Goal: Check status: Check status

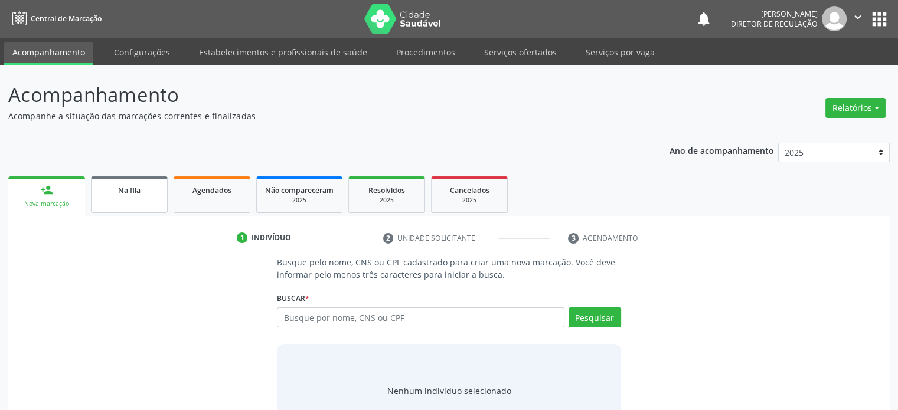
click at [129, 198] on link "Na fila" at bounding box center [129, 195] width 77 height 37
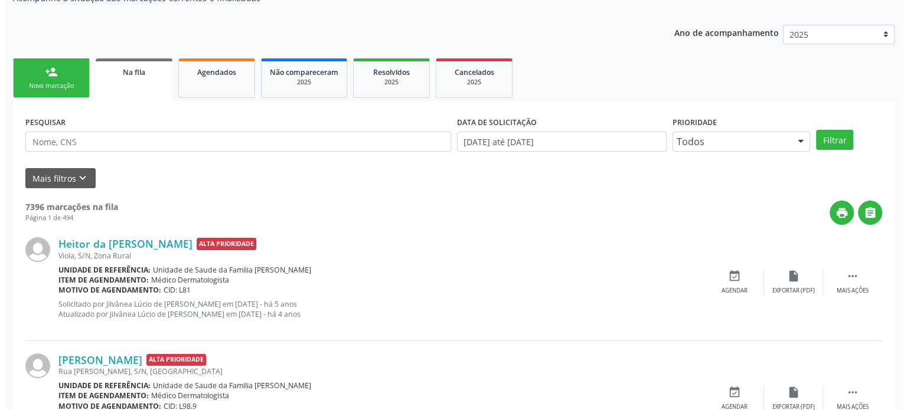
scroll to position [354, 0]
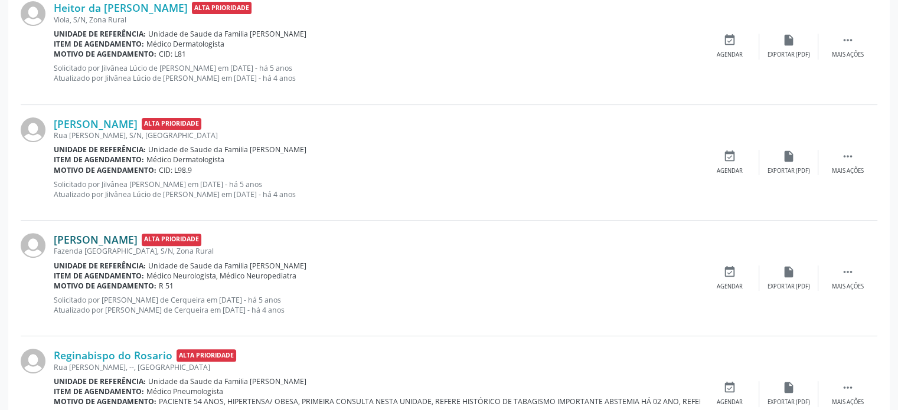
click at [104, 243] on link "[PERSON_NAME]" at bounding box center [96, 239] width 84 height 13
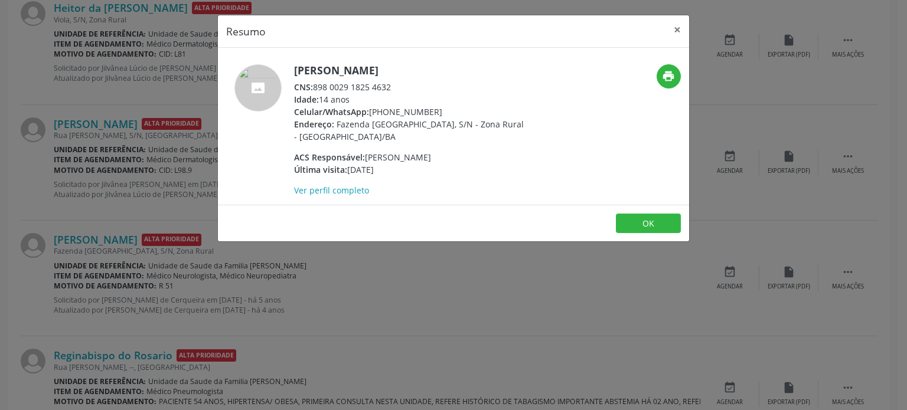
drag, startPoint x: 314, startPoint y: 87, endPoint x: 404, endPoint y: 90, distance: 90.4
click at [404, 90] on div "CNS: 898 0029 1825 4632" at bounding box center [409, 87] width 230 height 12
copy div "898 0029 1825 4632"
click at [87, 296] on div "Resumo × [PERSON_NAME] CNS: 898 0029 1825 4632 Idade: 14 anos Celular/WhatsApp:…" at bounding box center [453, 205] width 907 height 410
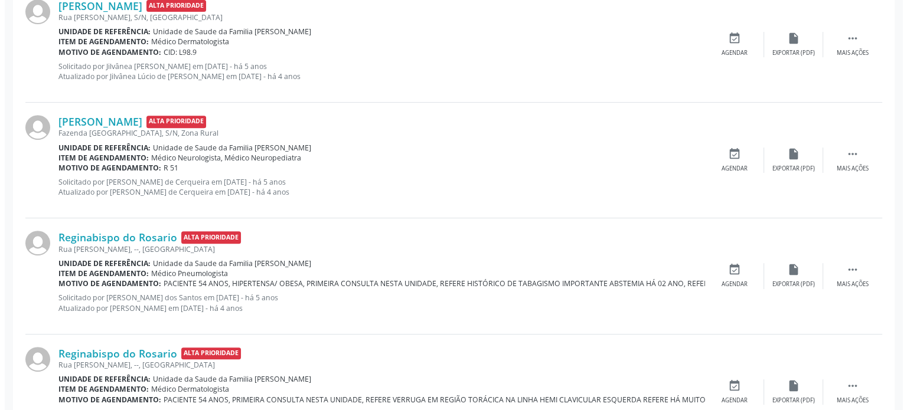
scroll to position [590, 0]
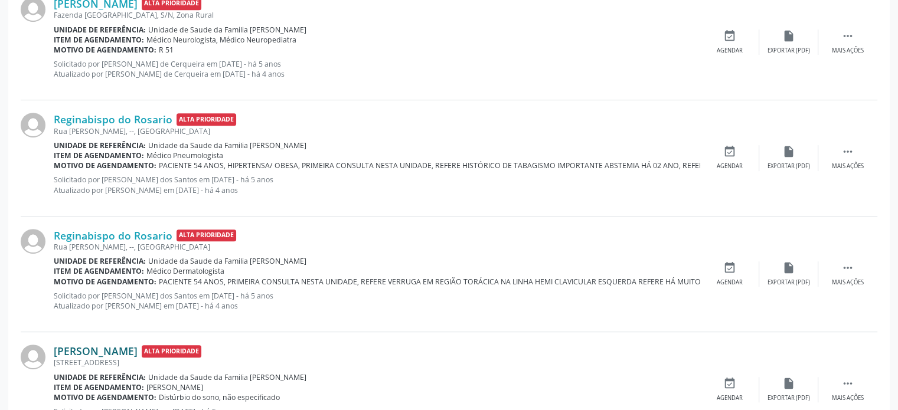
click at [99, 351] on link "[PERSON_NAME]" at bounding box center [96, 351] width 84 height 13
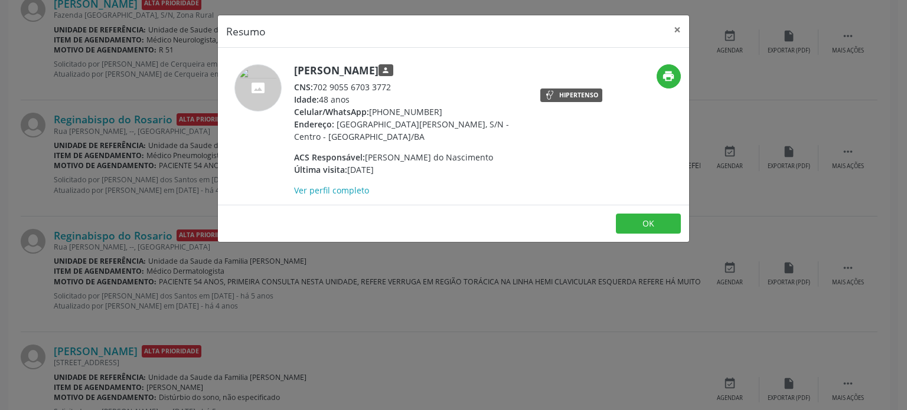
drag, startPoint x: 316, startPoint y: 86, endPoint x: 395, endPoint y: 92, distance: 79.3
click at [395, 92] on div "CNS: 702 9055 6703 3772" at bounding box center [409, 87] width 230 height 12
copy div "702 9055 6703 3772"
drag, startPoint x: 190, startPoint y: 254, endPoint x: 179, endPoint y: 266, distance: 16.0
click at [189, 255] on div "Resumo × [PERSON_NAME] person CNS: 702 9055 6703 3772 Idade: 48 anos Celular/Wh…" at bounding box center [453, 205] width 907 height 410
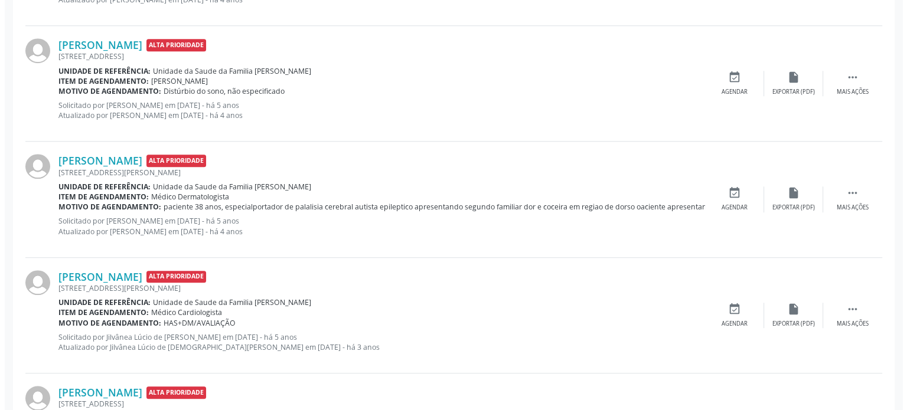
scroll to position [1004, 0]
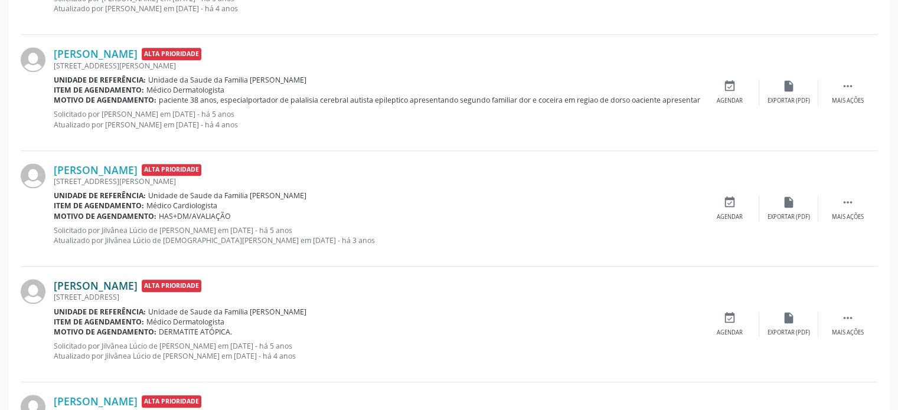
click at [123, 283] on link "[PERSON_NAME]" at bounding box center [96, 285] width 84 height 13
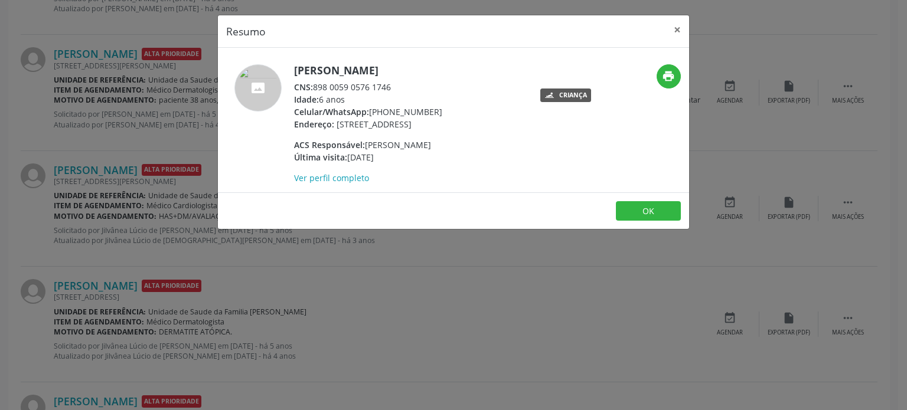
click at [200, 347] on div "Resumo × [PERSON_NAME] CNS: 898 0059 0576 1746 Idade: 6 anos Celular/WhatsApp: …" at bounding box center [453, 205] width 907 height 410
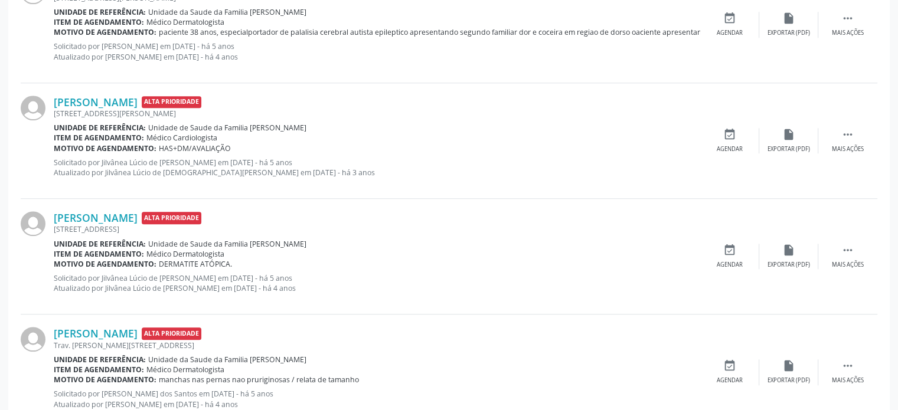
scroll to position [1122, 0]
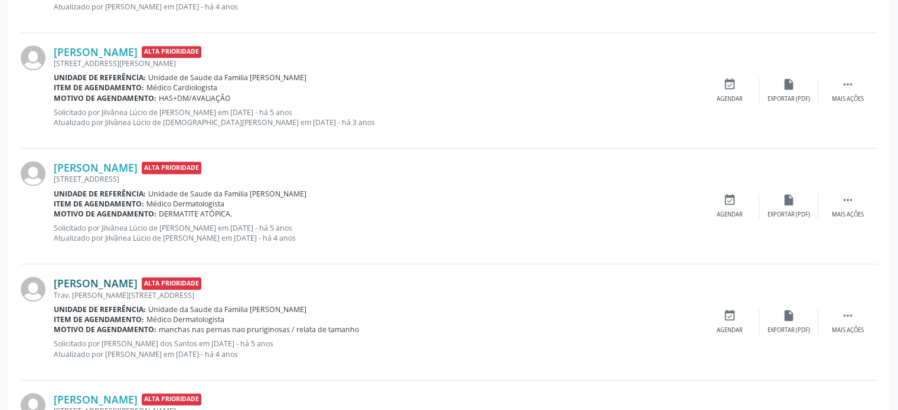
click at [109, 282] on link "[PERSON_NAME]" at bounding box center [96, 283] width 84 height 13
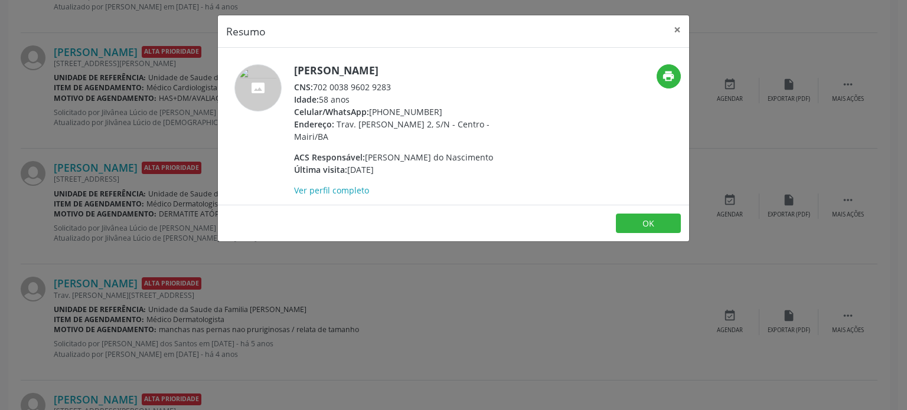
drag, startPoint x: 314, startPoint y: 84, endPoint x: 406, endPoint y: 84, distance: 92.1
click at [406, 84] on div "CNS: 702 0038 9602 9283" at bounding box center [409, 87] width 230 height 12
copy div "702 0038 9602 9283"
click at [70, 240] on div "Resumo × [PERSON_NAME] CNS: 702 0038 9602 9283 Idade: 58 anos Celular/WhatsApp:…" at bounding box center [453, 205] width 907 height 410
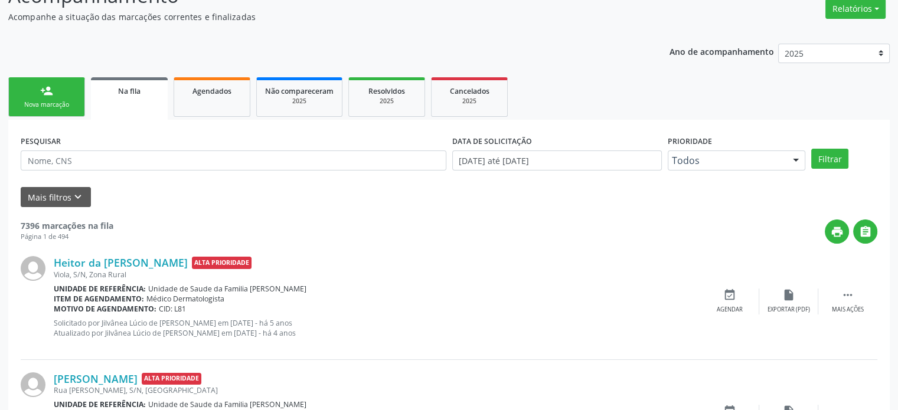
scroll to position [0, 0]
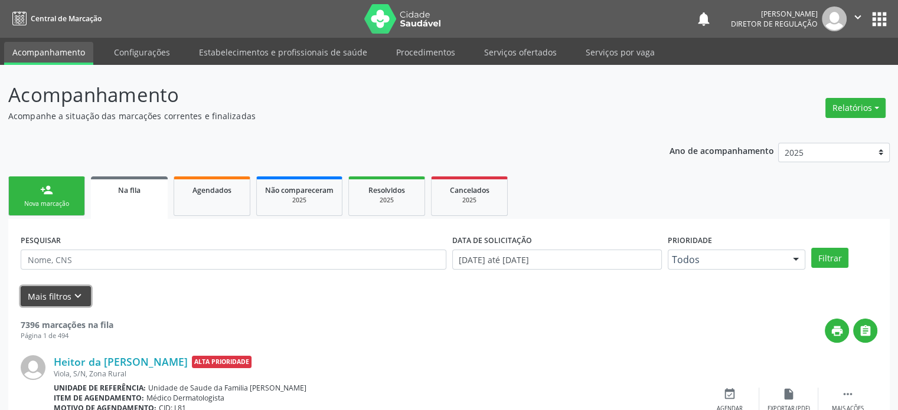
click at [67, 302] on button "Mais filtros keyboard_arrow_down" at bounding box center [56, 296] width 70 height 21
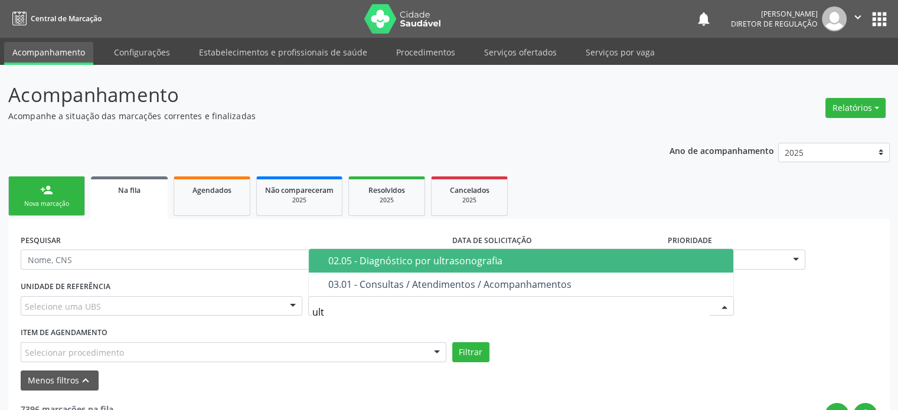
type input "ultr"
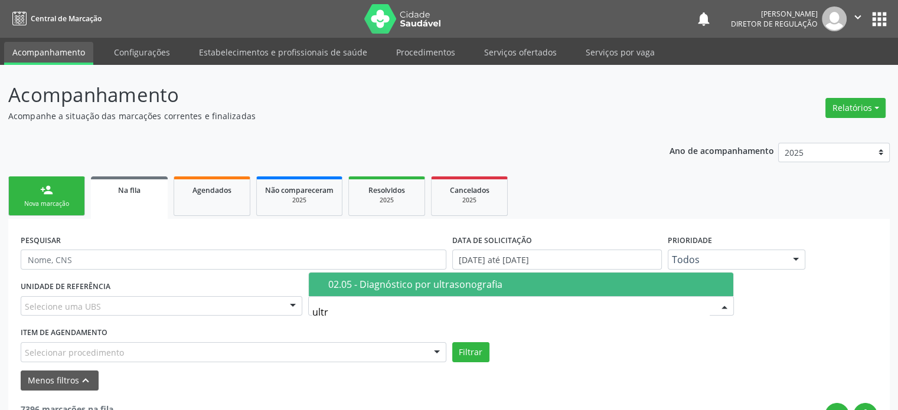
click at [402, 280] on div "02.05 - Diagnóstico por ultrasonografia" at bounding box center [527, 284] width 398 height 9
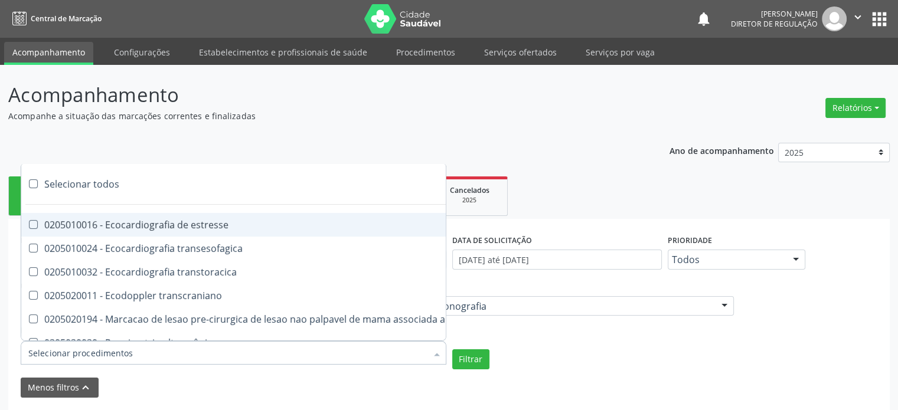
click at [228, 347] on div at bounding box center [234, 353] width 426 height 24
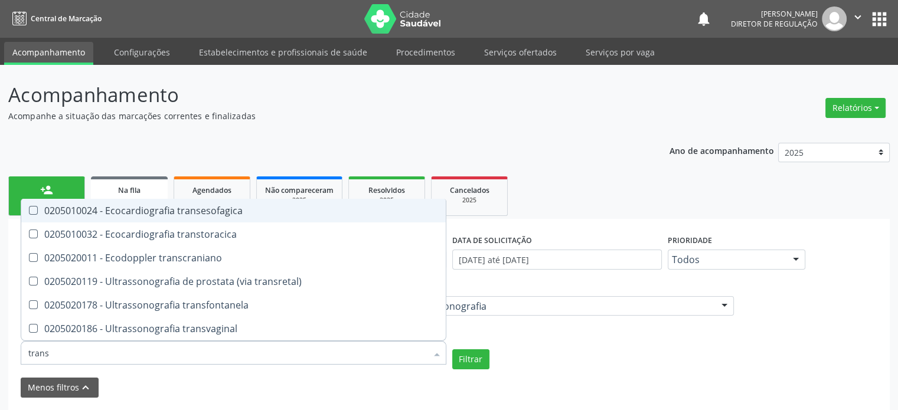
type input "transv"
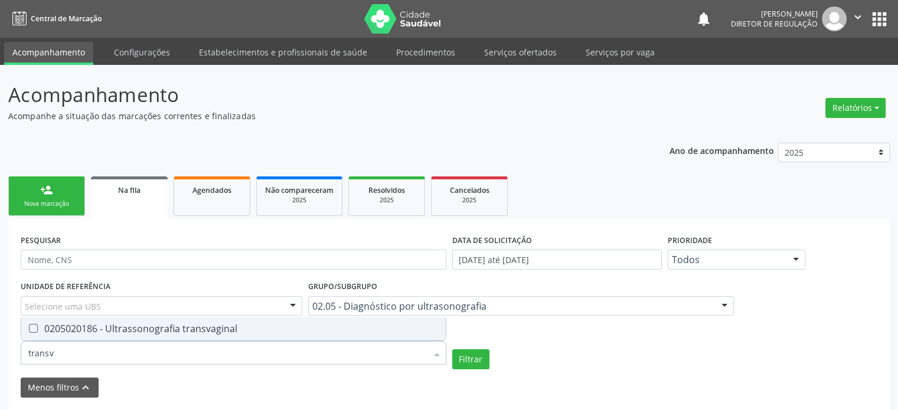
click at [265, 329] on div "0205020186 - Ultrassonografia transvaginal" at bounding box center [233, 328] width 410 height 9
checkbox transvaginal "true"
click at [467, 363] on button "Filtrar" at bounding box center [470, 360] width 37 height 20
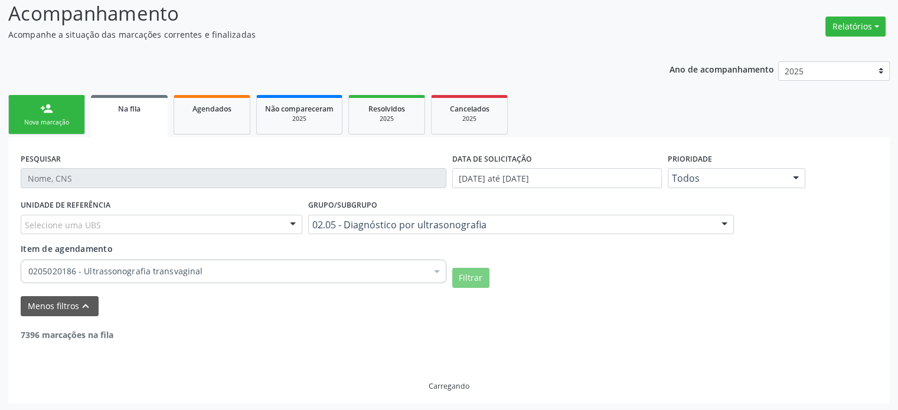
scroll to position [83, 0]
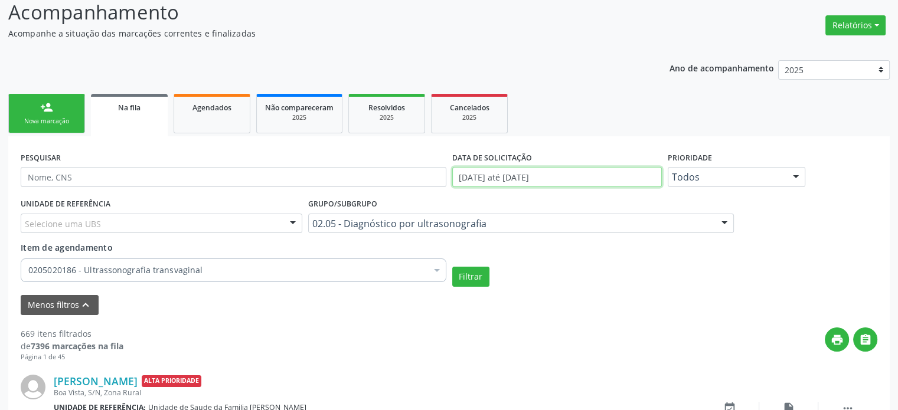
click at [528, 171] on input "[DATE] até [DATE]" at bounding box center [557, 177] width 210 height 20
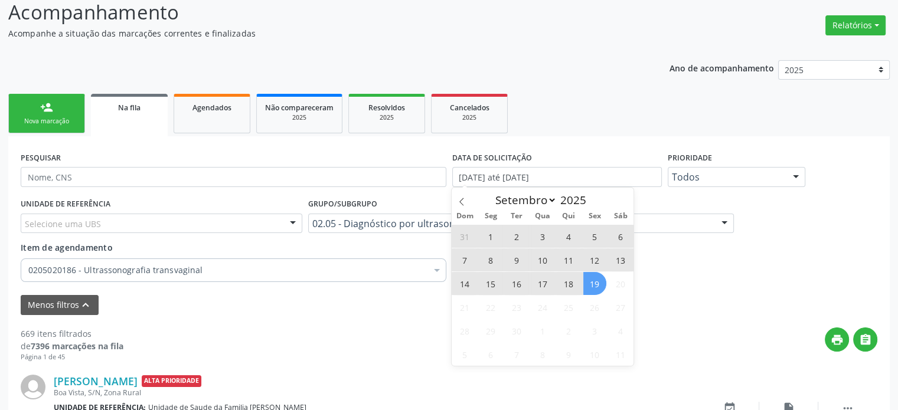
click at [592, 285] on span "19" at bounding box center [594, 283] width 23 height 23
type input "[DATE]"
click at [456, 197] on span at bounding box center [462, 198] width 20 height 20
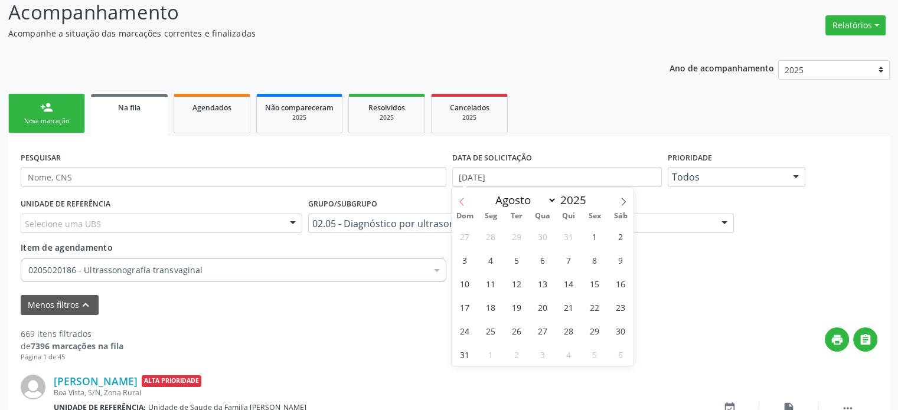
click at [456, 197] on span at bounding box center [462, 198] width 20 height 20
select select "5"
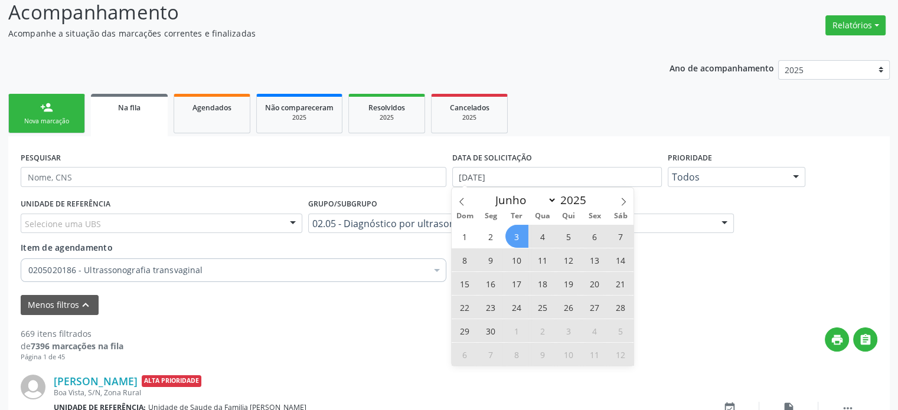
click at [518, 238] on span "3" at bounding box center [516, 236] width 23 height 23
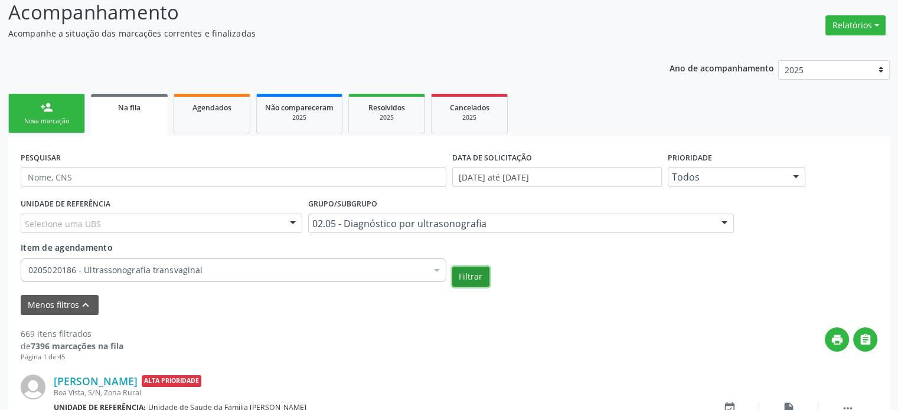
click at [463, 280] on button "Filtrar" at bounding box center [470, 277] width 37 height 20
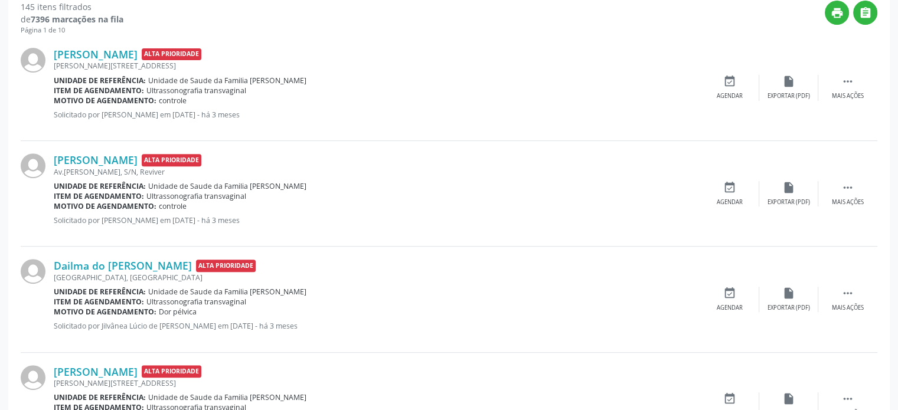
scroll to position [260, 0]
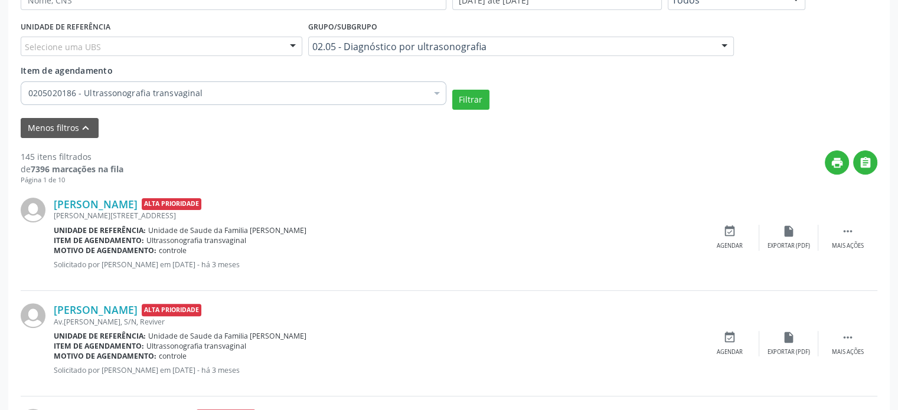
drag, startPoint x: 158, startPoint y: 250, endPoint x: 188, endPoint y: 252, distance: 30.2
click at [188, 252] on div "Motivo de agendamento: controle" at bounding box center [377, 251] width 647 height 10
drag, startPoint x: 182, startPoint y: 203, endPoint x: 263, endPoint y: 203, distance: 80.3
click at [263, 203] on div "[PERSON_NAME] Alta Prioridade" at bounding box center [377, 204] width 647 height 13
click at [272, 211] on div "[PERSON_NAME][STREET_ADDRESS]" at bounding box center [377, 216] width 647 height 10
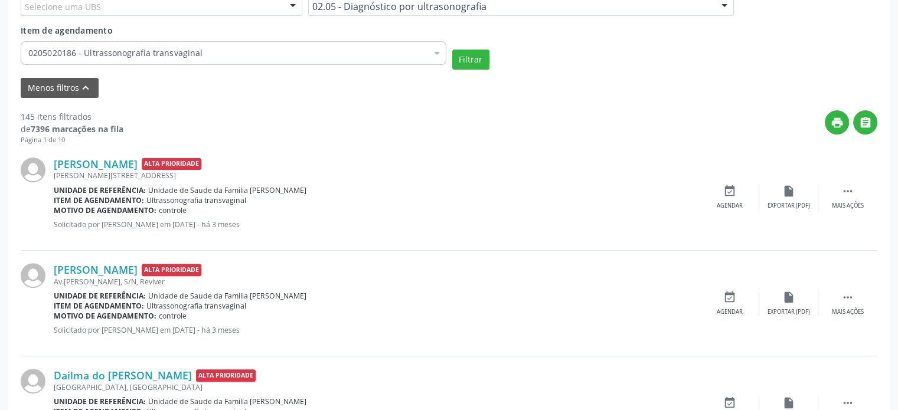
scroll to position [319, 0]
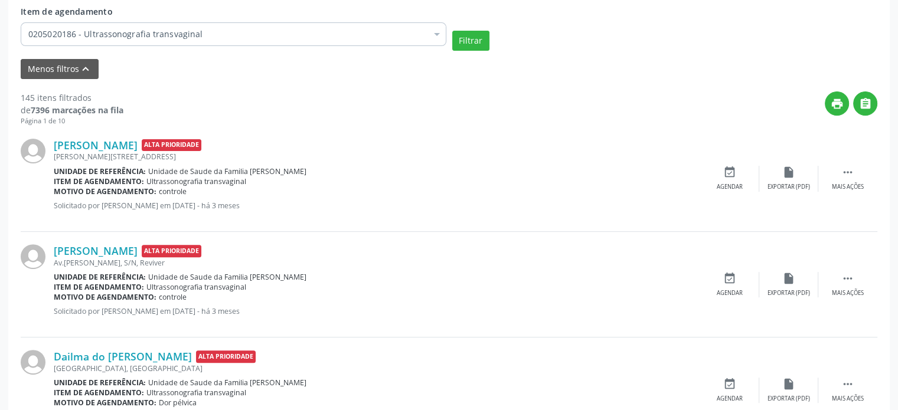
drag, startPoint x: 158, startPoint y: 192, endPoint x: 195, endPoint y: 192, distance: 37.8
click at [195, 192] on div "Motivo de agendamento: controle" at bounding box center [377, 192] width 647 height 10
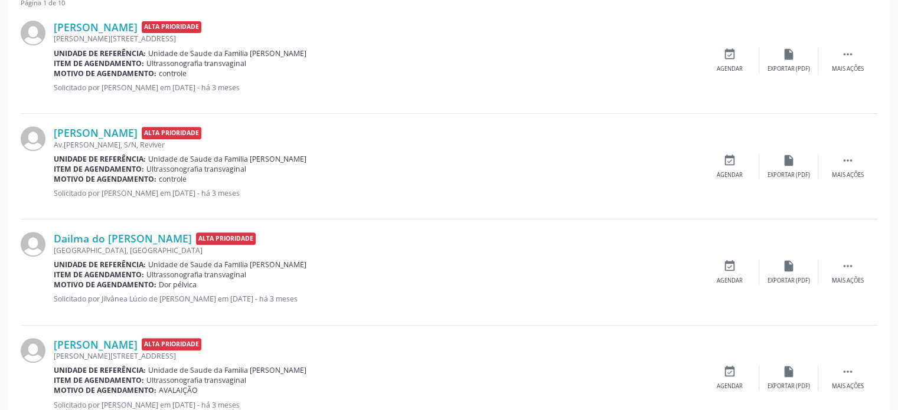
scroll to position [378, 0]
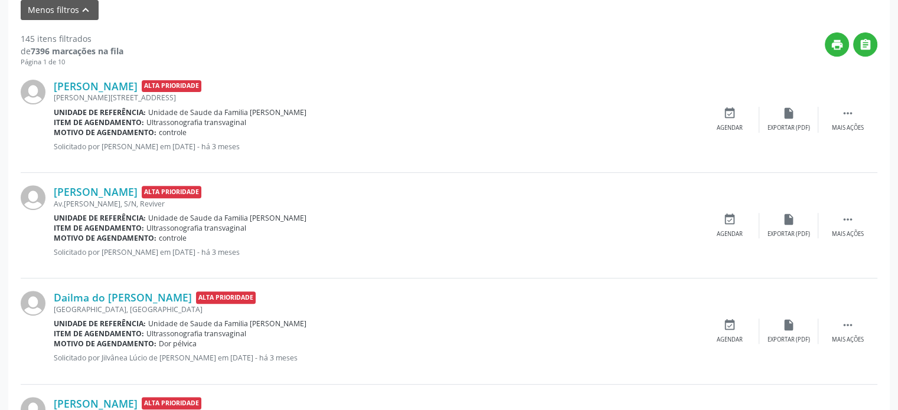
click at [201, 143] on p "Solicitado por [PERSON_NAME] em [DATE] - há 3 meses" at bounding box center [377, 147] width 647 height 10
drag, startPoint x: 19, startPoint y: 38, endPoint x: 53, endPoint y: 35, distance: 34.4
drag, startPoint x: 158, startPoint y: 135, endPoint x: 187, endPoint y: 135, distance: 28.9
click at [187, 135] on div "Motivo de agendamento: controle" at bounding box center [377, 133] width 647 height 10
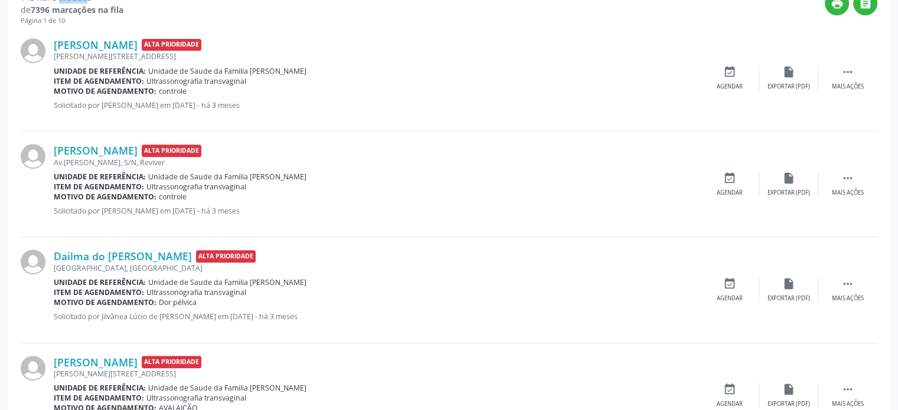
scroll to position [437, 0]
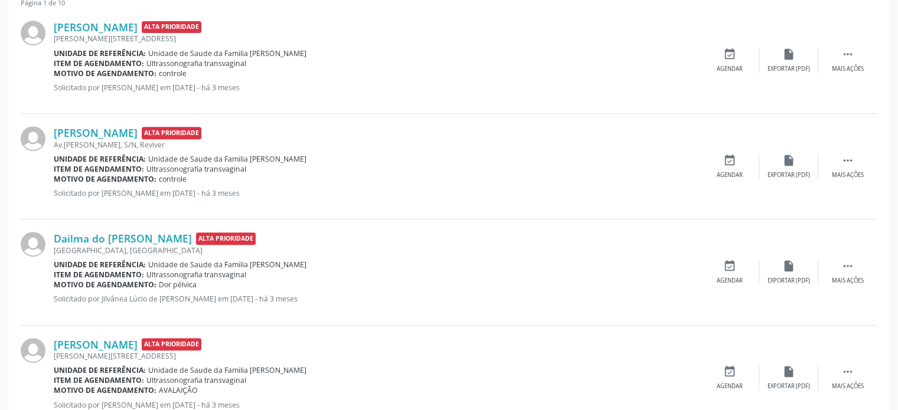
drag, startPoint x: 156, startPoint y: 174, endPoint x: 193, endPoint y: 177, distance: 36.8
click at [193, 177] on div "Motivo de agendamento: controle" at bounding box center [377, 179] width 647 height 10
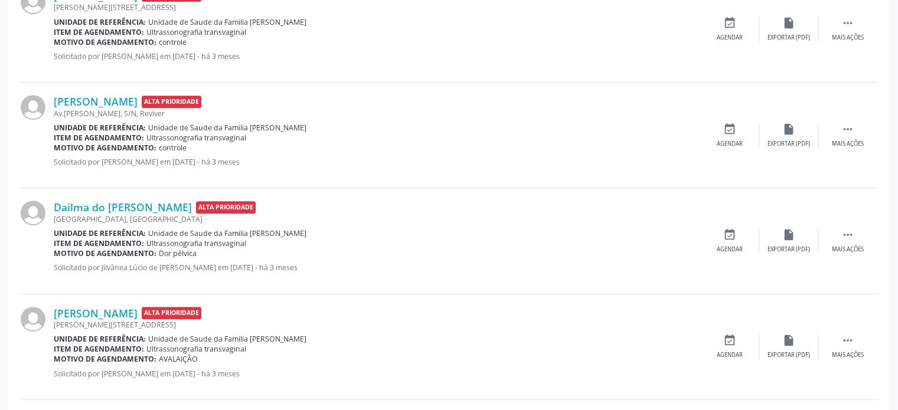
scroll to position [496, 0]
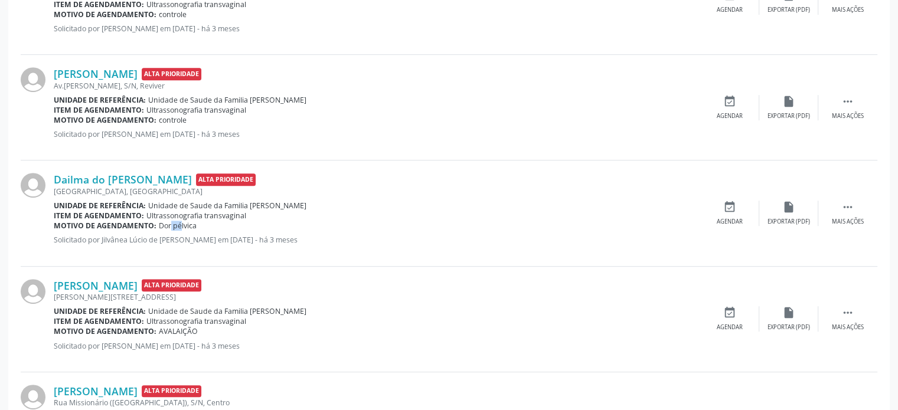
drag, startPoint x: 158, startPoint y: 229, endPoint x: 183, endPoint y: 229, distance: 25.4
click at [179, 229] on span "Dor pélvica" at bounding box center [178, 226] width 38 height 10
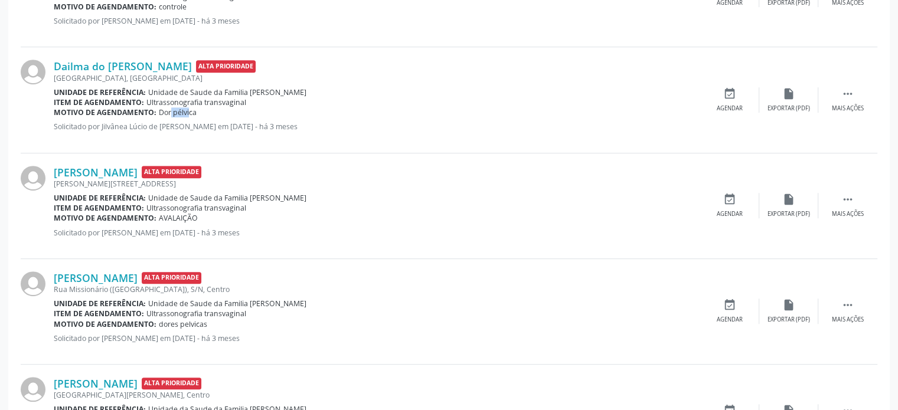
scroll to position [614, 0]
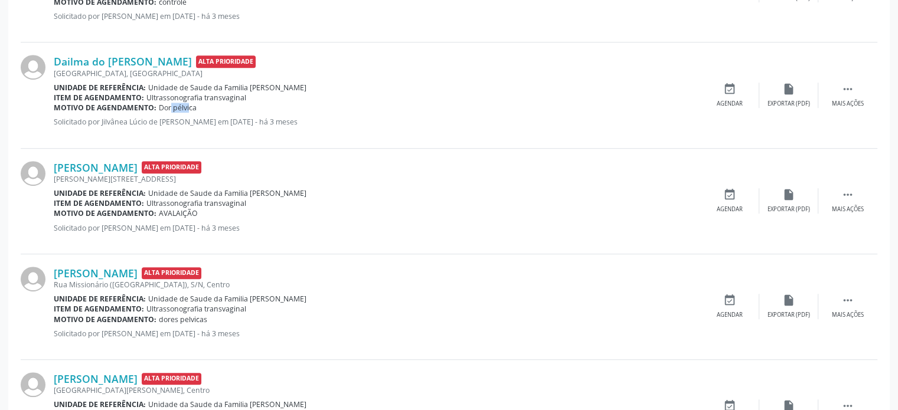
drag, startPoint x: 160, startPoint y: 214, endPoint x: 201, endPoint y: 210, distance: 41.0
click at [201, 210] on div "Motivo de agendamento: AVALAIÇÃO" at bounding box center [377, 213] width 647 height 10
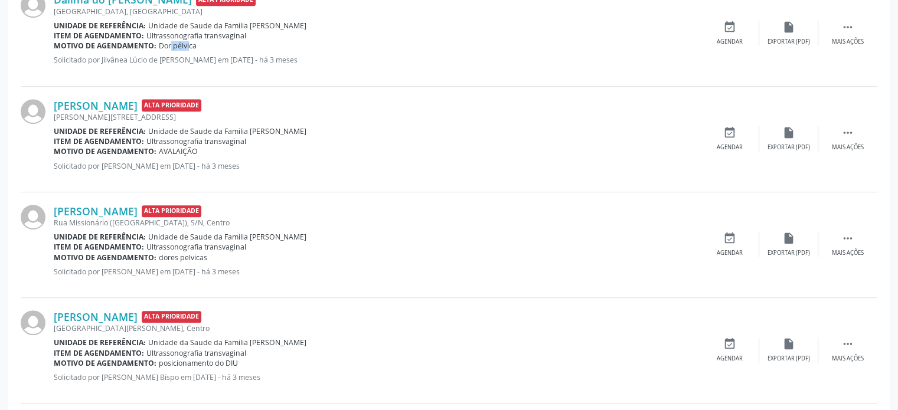
scroll to position [732, 0]
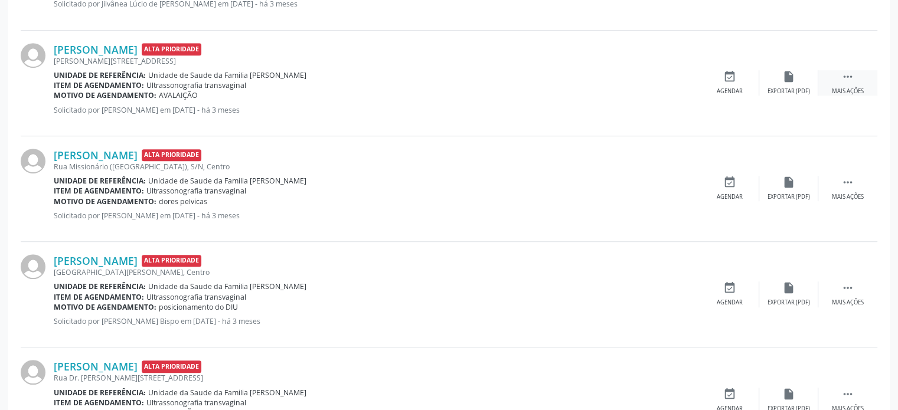
click at [853, 79] on icon "" at bounding box center [847, 76] width 13 height 13
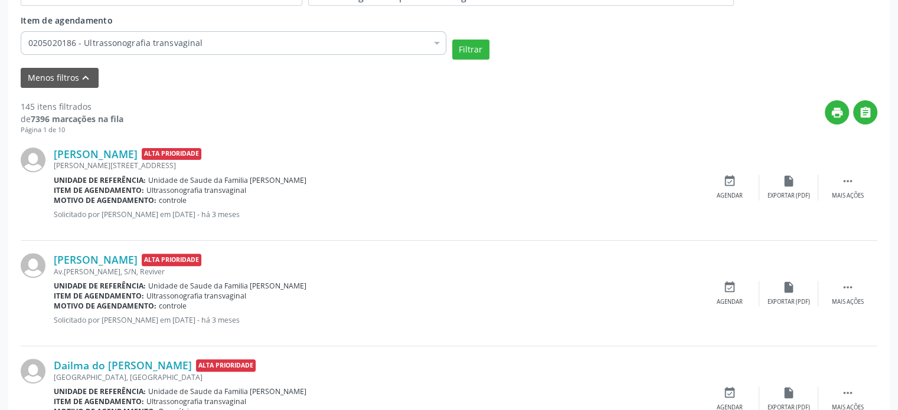
scroll to position [260, 0]
